Goal: Complete application form: Complete application form

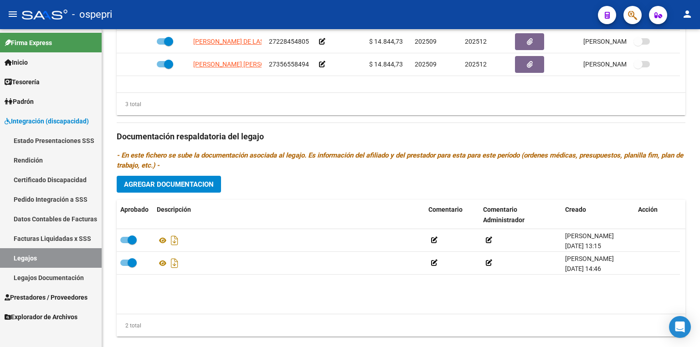
scroll to position [8, 0]
click at [63, 256] on link "Legajos" at bounding box center [51, 258] width 102 height 20
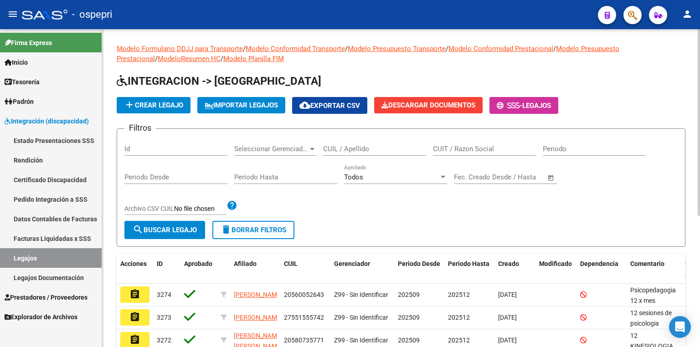
click at [388, 146] on input "CUIL / Apellido" at bounding box center [374, 149] width 103 height 8
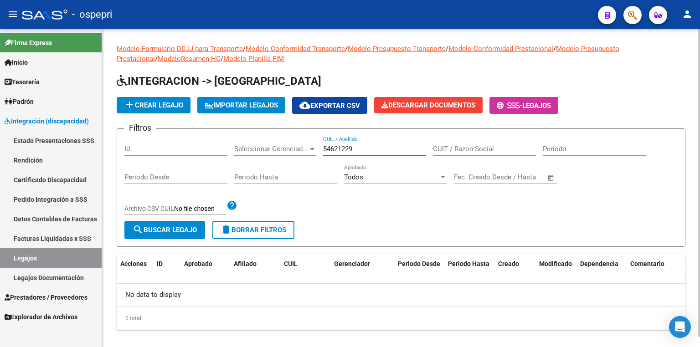
type input "54621229"
click at [172, 106] on span "add Crear Legajo" at bounding box center [153, 105] width 59 height 8
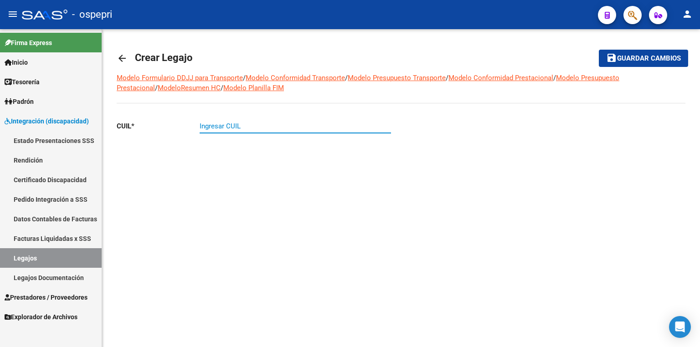
click at [206, 126] on input "Ingresar CUIL" at bounding box center [295, 126] width 191 height 8
type input "20-54621229-8"
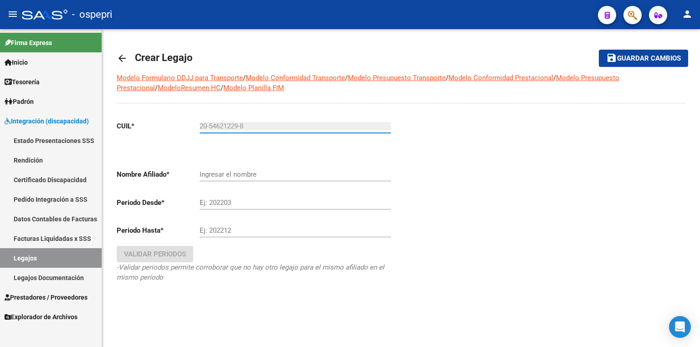
type input "[PERSON_NAME]"
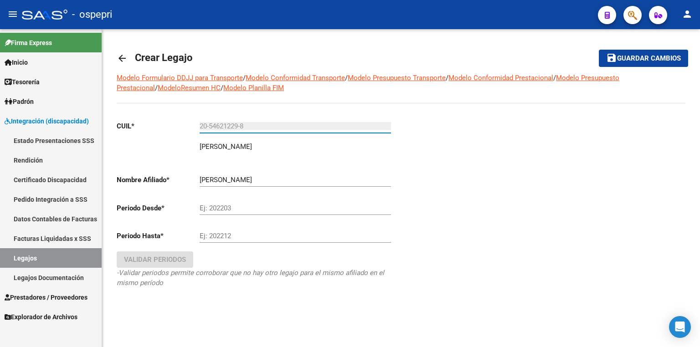
type input "20-54621229-8"
click at [246, 207] on input "Ej: 202203" at bounding box center [295, 208] width 191 height 8
type input "202509"
click at [254, 236] on input "Ej: 202212" at bounding box center [295, 236] width 191 height 8
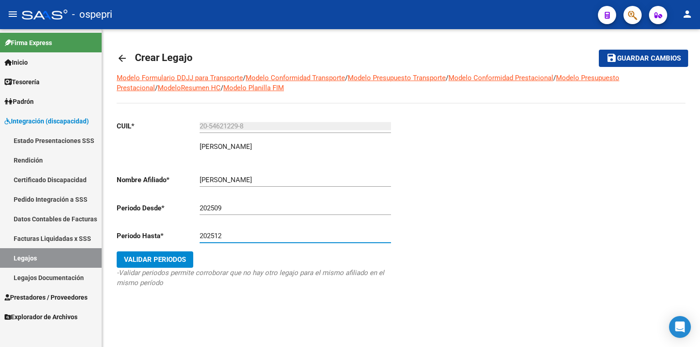
type input "202512"
click at [153, 257] on span "Validar Periodos" at bounding box center [155, 260] width 62 height 8
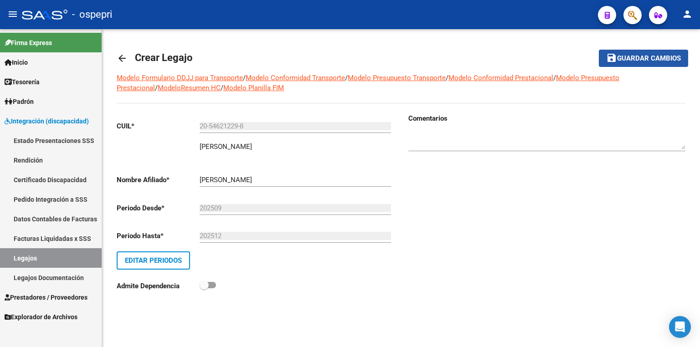
click at [630, 60] on span "Guardar cambios" at bounding box center [649, 59] width 64 height 8
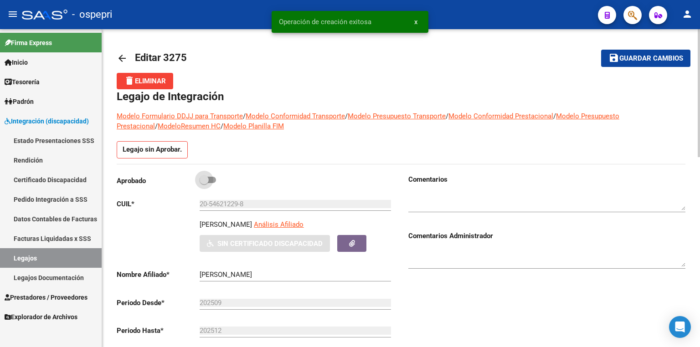
click at [214, 179] on span at bounding box center [208, 180] width 16 height 6
click at [204, 183] on input "checkbox" at bounding box center [204, 183] width 0 height 0
checkbox input "true"
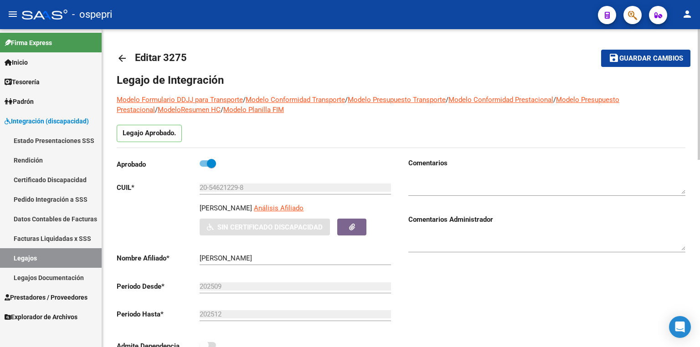
click at [414, 182] on textarea at bounding box center [547, 185] width 277 height 18
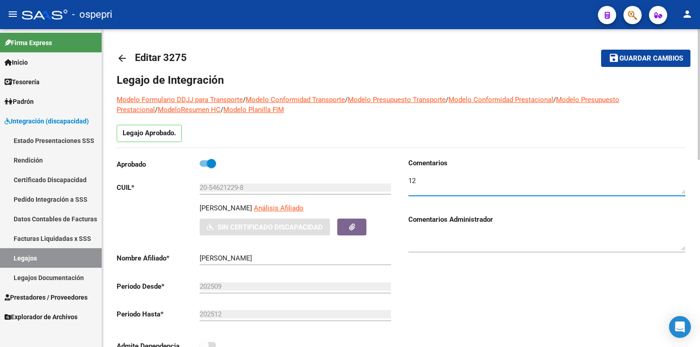
type textarea "1"
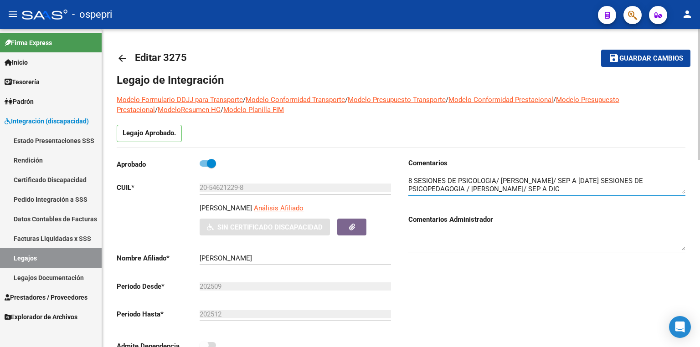
type textarea "8 SESIONES DE PSICOLOGIA/ [PERSON_NAME]/ SEP A [DATE] SESIONES DE PSICOPEDAGOGI…"
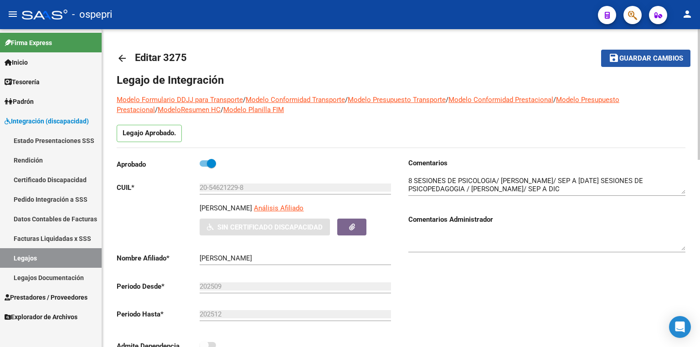
click at [633, 57] on span "Guardar cambios" at bounding box center [652, 59] width 64 height 8
click at [644, 57] on span "Guardar cambios" at bounding box center [652, 59] width 64 height 8
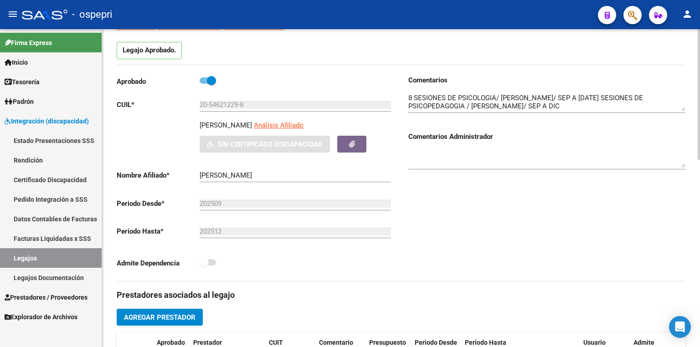
scroll to position [182, 0]
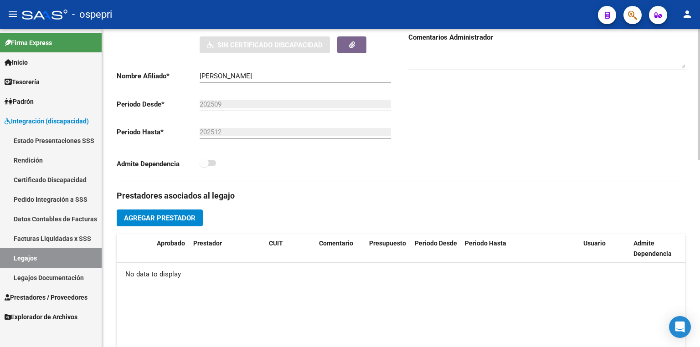
click at [175, 217] on span "Agregar Prestador" at bounding box center [160, 218] width 72 height 8
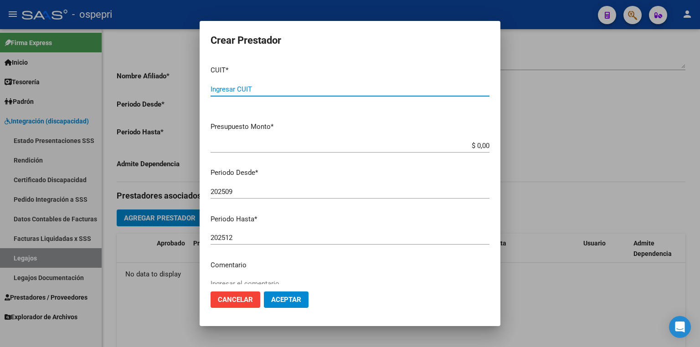
paste input "27-27091064-0"
type input "27-27091064-0"
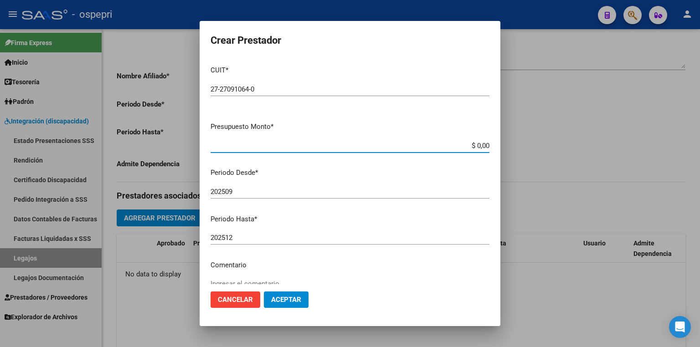
drag, startPoint x: 461, startPoint y: 147, endPoint x: 511, endPoint y: 147, distance: 50.2
click at [511, 147] on div "Crear Prestador CUIT * 27-27091064-0 Ingresar CUIT ARCA Padrón Presupuesto Mont…" at bounding box center [350, 173] width 700 height 347
type input "$ 14.844,73"
click at [290, 296] on span "Aceptar" at bounding box center [286, 300] width 30 height 8
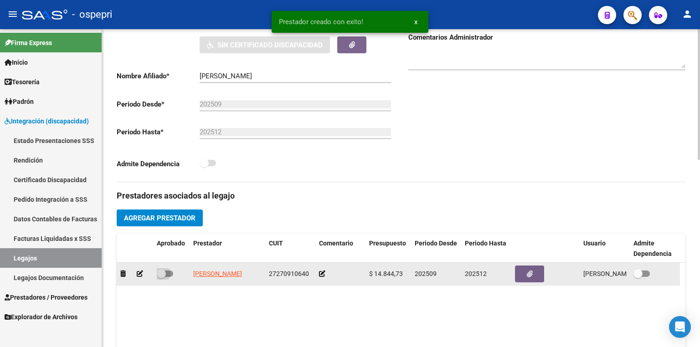
click at [168, 273] on span at bounding box center [165, 274] width 16 height 6
click at [161, 277] on input "checkbox" at bounding box center [161, 277] width 0 height 0
checkbox input "true"
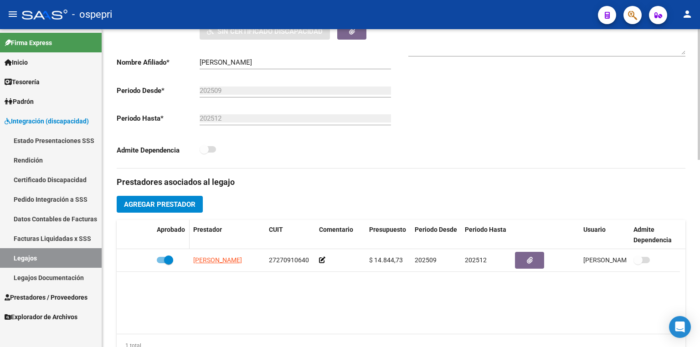
scroll to position [219, 0]
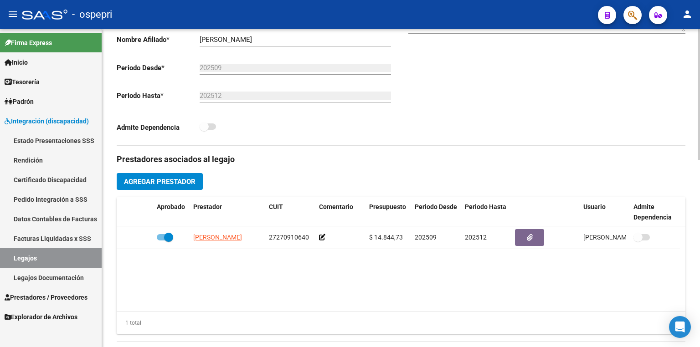
click at [154, 181] on span "Agregar Prestador" at bounding box center [160, 182] width 72 height 8
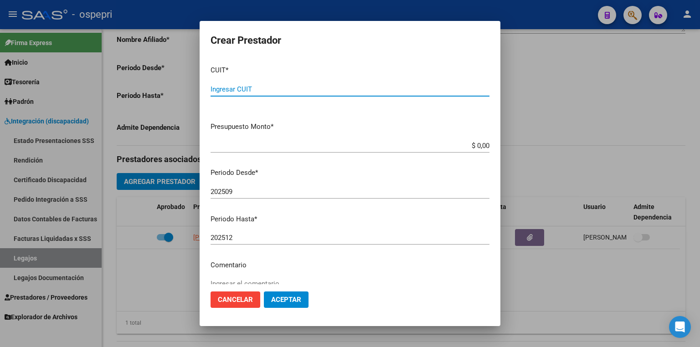
paste input "27-38905956-6"
type input "27-38905956-6"
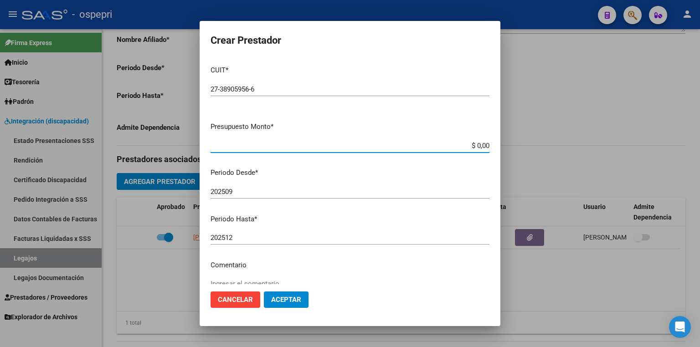
drag, startPoint x: 459, startPoint y: 144, endPoint x: 516, endPoint y: 144, distance: 57.0
click at [516, 144] on div "Crear Prestador CUIT * 27-38905956-6 Ingresar CUIT ARCA Padrón Presupuesto Mont…" at bounding box center [350, 173] width 700 height 347
type input "$ 14.844,73"
click at [297, 301] on span "Aceptar" at bounding box center [286, 300] width 30 height 8
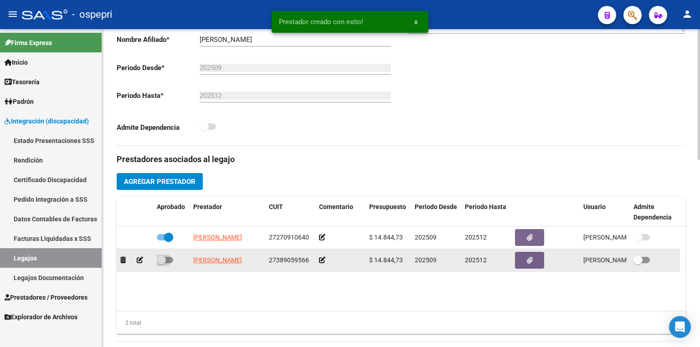
click at [171, 258] on span at bounding box center [165, 260] width 16 height 6
click at [161, 264] on input "checkbox" at bounding box center [161, 264] width 0 height 0
checkbox input "true"
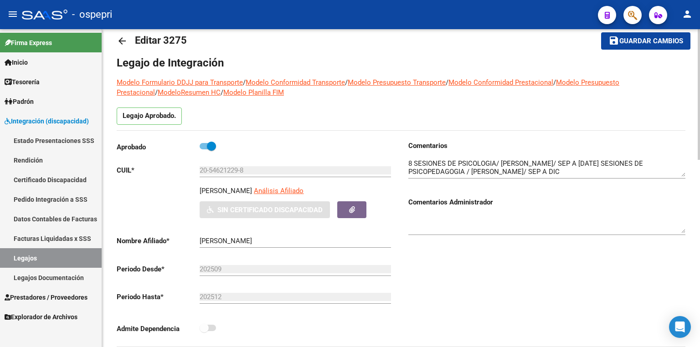
scroll to position [0, 0]
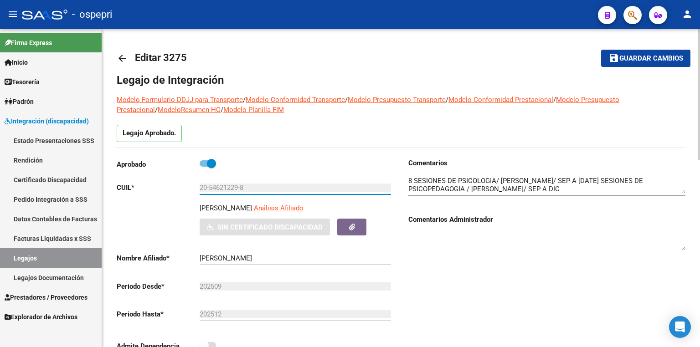
drag, startPoint x: 253, startPoint y: 187, endPoint x: 178, endPoint y: 182, distance: 75.4
click at [178, 184] on app-form-text-field "CUIL * 20-54621229-8 Ingresar CUIL" at bounding box center [254, 188] width 274 height 8
click at [640, 223] on h3 "Comentarios Administrador" at bounding box center [547, 220] width 277 height 10
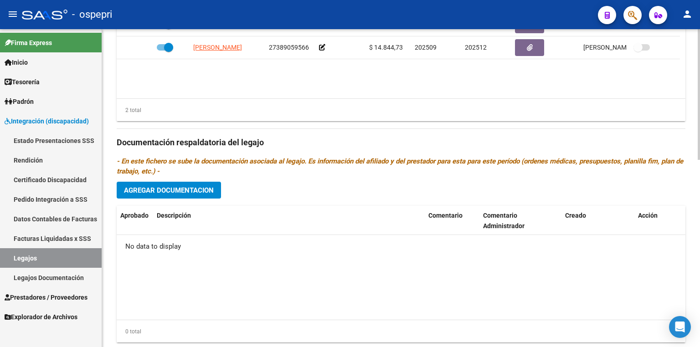
scroll to position [438, 0]
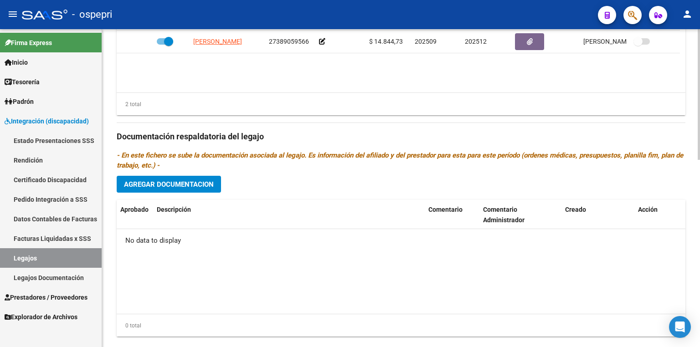
click at [198, 186] on span "Agregar Documentacion" at bounding box center [169, 185] width 90 height 8
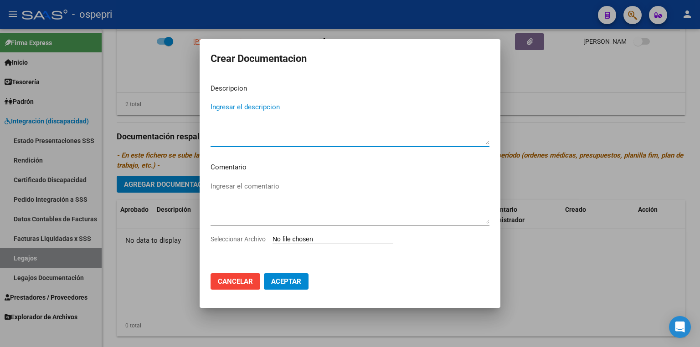
click at [317, 239] on input "Seleccionar Archivo" at bounding box center [333, 240] width 121 height 9
type input "C:\fakepath\20546212298.pdf"
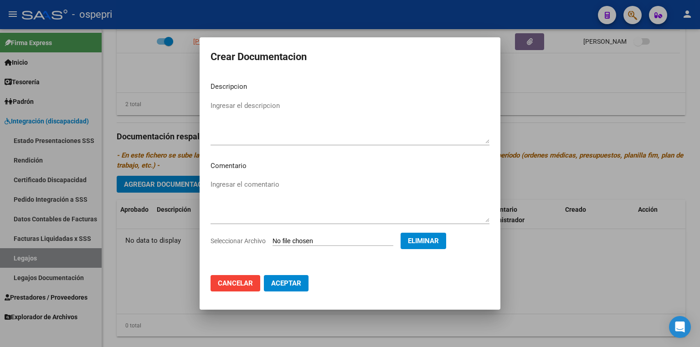
click at [284, 283] on span "Aceptar" at bounding box center [286, 283] width 30 height 8
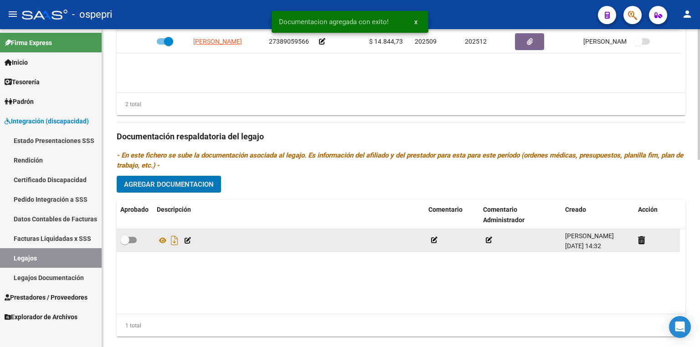
click at [132, 240] on span at bounding box center [128, 240] width 16 height 6
click at [125, 243] on input "checkbox" at bounding box center [124, 243] width 0 height 0
checkbox input "true"
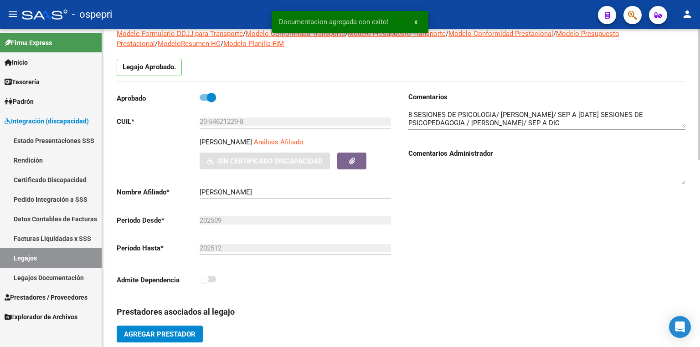
scroll to position [0, 0]
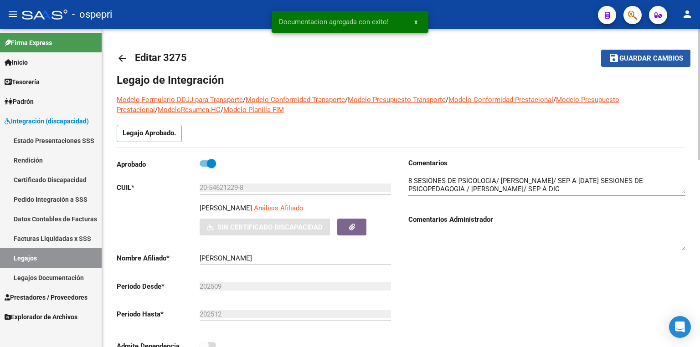
click at [630, 59] on span "Guardar cambios" at bounding box center [652, 59] width 64 height 8
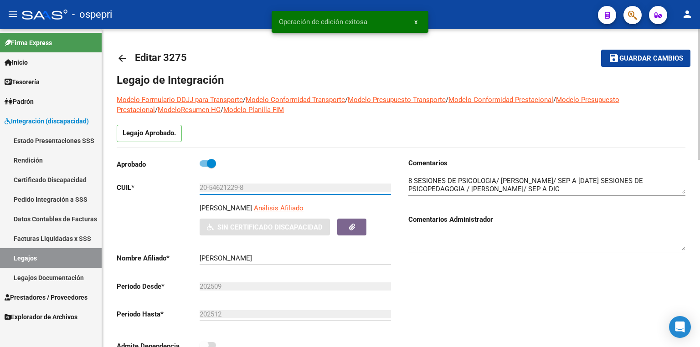
drag, startPoint x: 256, startPoint y: 190, endPoint x: 174, endPoint y: 186, distance: 82.2
click at [174, 186] on app-form-text-field "CUIL * 20-54621229-8 Ingresar CUIL" at bounding box center [254, 188] width 274 height 8
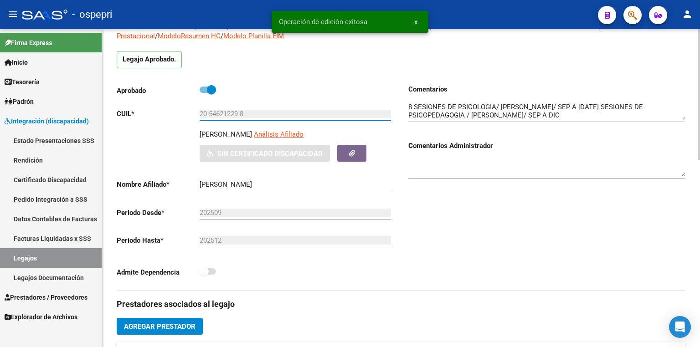
scroll to position [73, 0]
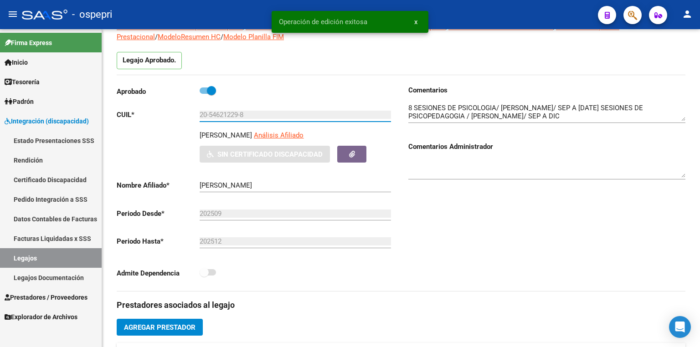
click at [47, 177] on link "Certificado Discapacidad" at bounding box center [51, 180] width 102 height 20
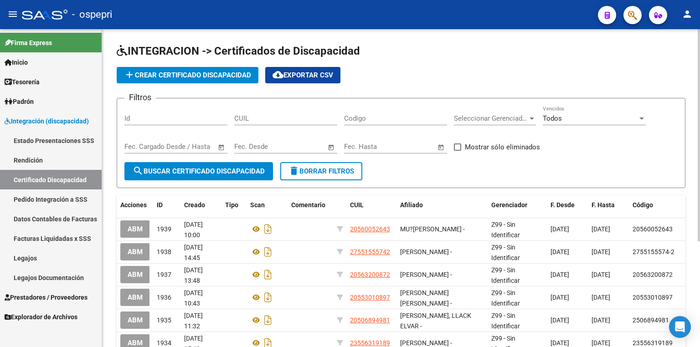
click at [177, 75] on span "add Crear Certificado Discapacidad" at bounding box center [187, 75] width 127 height 8
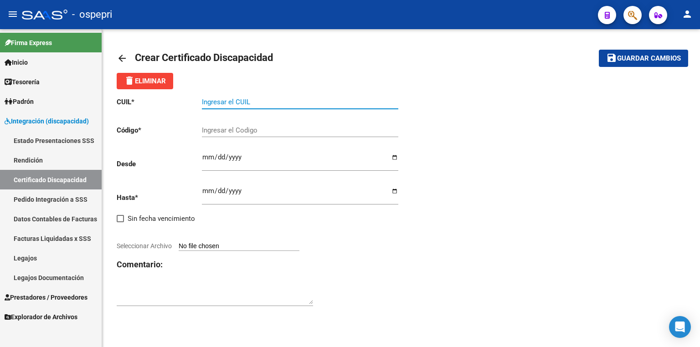
click at [231, 104] on input "Ingresar el CUIL" at bounding box center [300, 102] width 197 height 8
paste input "20-54621229-8"
type input "20-54621229-8"
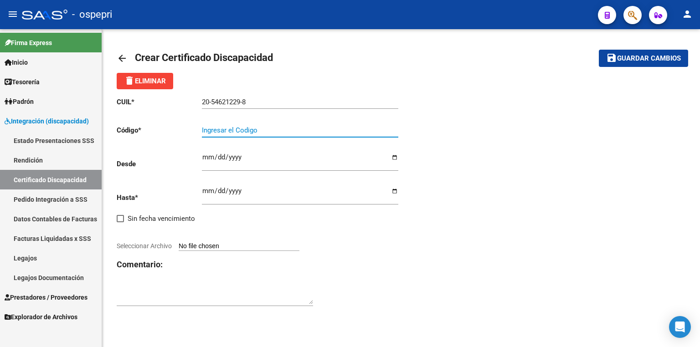
click at [224, 133] on input "Ingresar el Codigo" at bounding box center [300, 130] width 197 height 8
paste input "20-54621229-8"
type input "20-54621229-8"
drag, startPoint x: 385, startPoint y: 80, endPoint x: 375, endPoint y: 105, distance: 27.0
click at [385, 80] on div "delete Eliminar" at bounding box center [401, 81] width 569 height 16
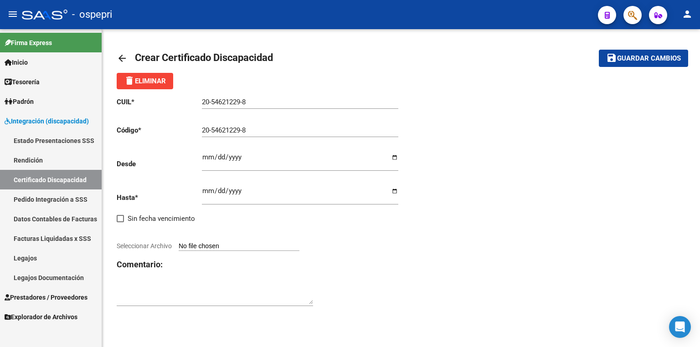
click at [206, 154] on input "Ingresar fec. Desde" at bounding box center [300, 161] width 197 height 15
type input "[DATE]"
click at [208, 186] on div "Ingresar fec. Hasta" at bounding box center [300, 193] width 197 height 26
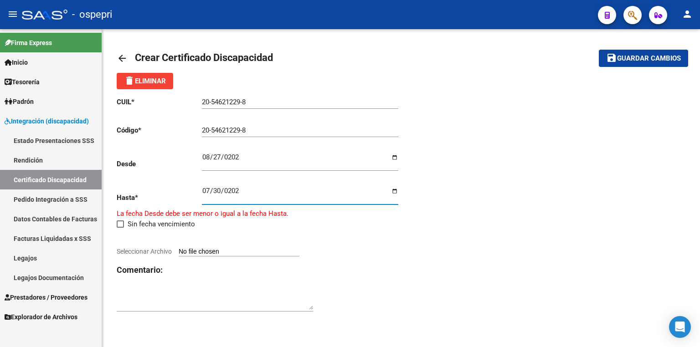
type input "[DATE]"
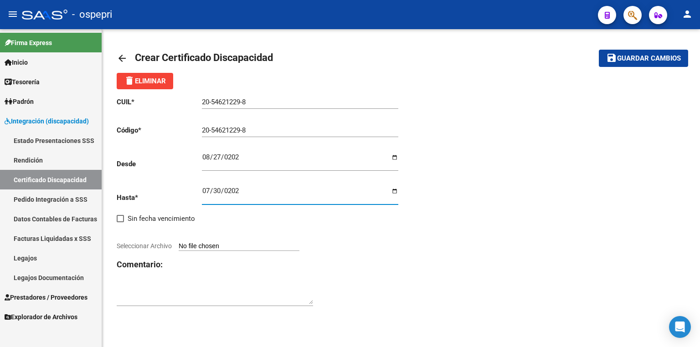
click at [247, 244] on input "Seleccionar Archivo" at bounding box center [239, 247] width 121 height 9
type input "C:\fakepath\CUD.pdf"
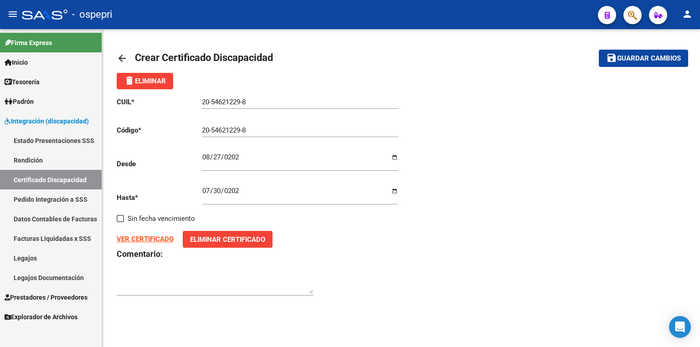
click at [633, 58] on span "Guardar cambios" at bounding box center [649, 59] width 64 height 8
click at [67, 263] on link "Legajos" at bounding box center [51, 258] width 102 height 20
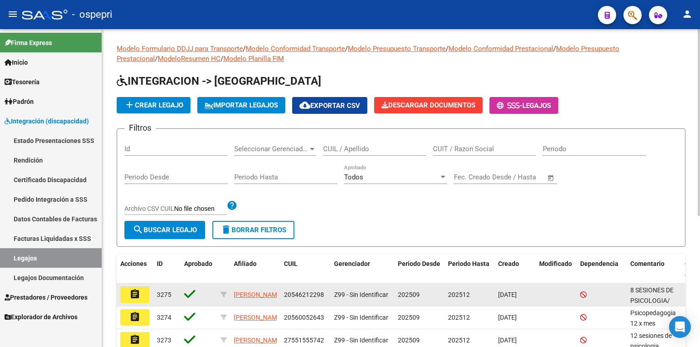
click at [137, 296] on mat-icon "assignment" at bounding box center [134, 294] width 11 height 11
